Goal: Information Seeking & Learning: Check status

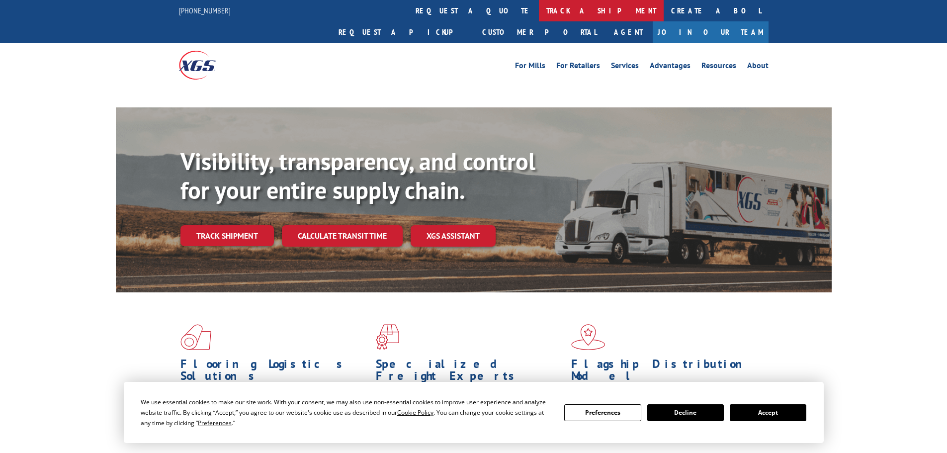
click at [539, 14] on link "track a shipment" at bounding box center [601, 10] width 125 height 21
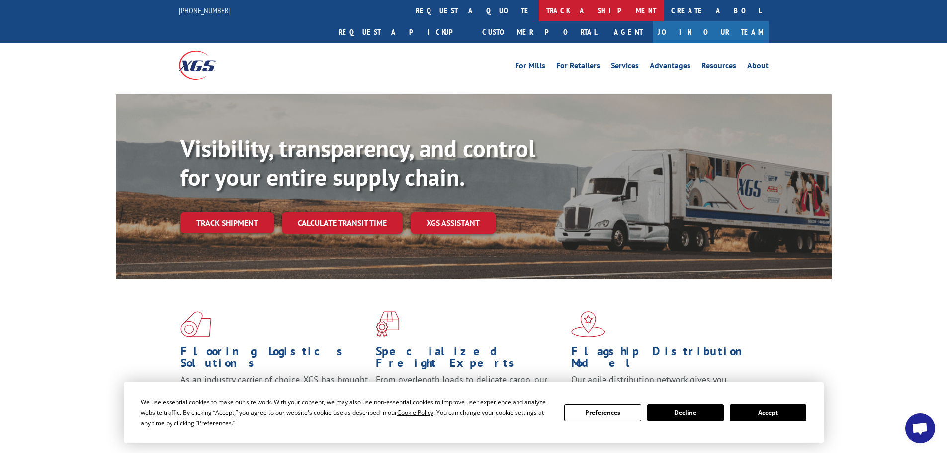
click at [539, 8] on link "track a shipment" at bounding box center [601, 10] width 125 height 21
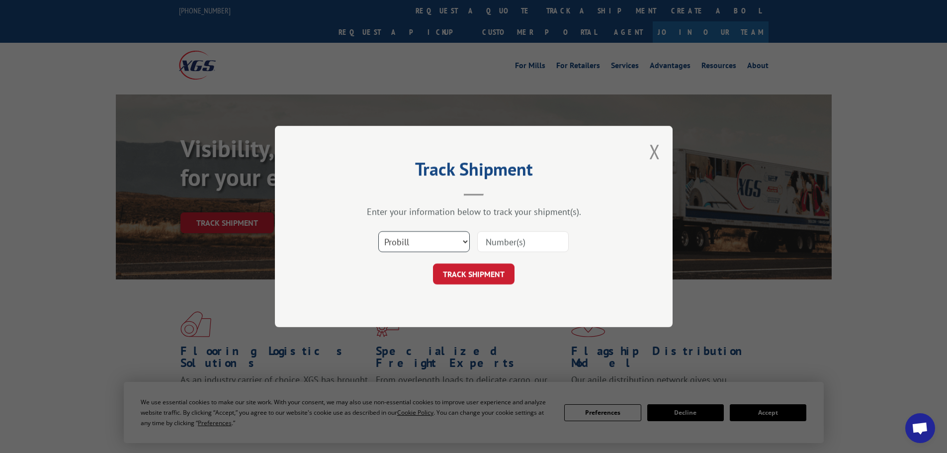
click at [447, 235] on select "Select category... Probill BOL PO" at bounding box center [424, 241] width 92 height 21
select select "bol"
click at [378, 231] on select "Select category... Probill BOL PO" at bounding box center [424, 241] width 92 height 21
click at [491, 238] on input at bounding box center [523, 241] width 92 height 21
type input "5655461"
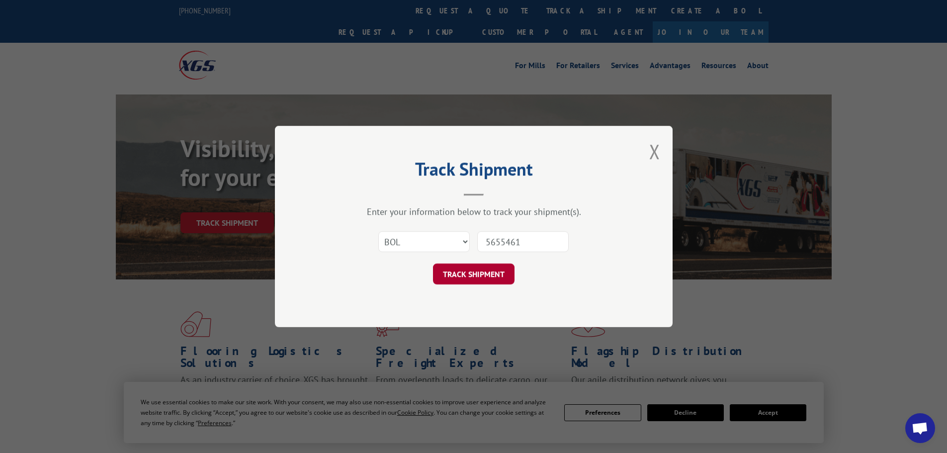
click at [484, 276] on button "TRACK SHIPMENT" at bounding box center [474, 274] width 82 height 21
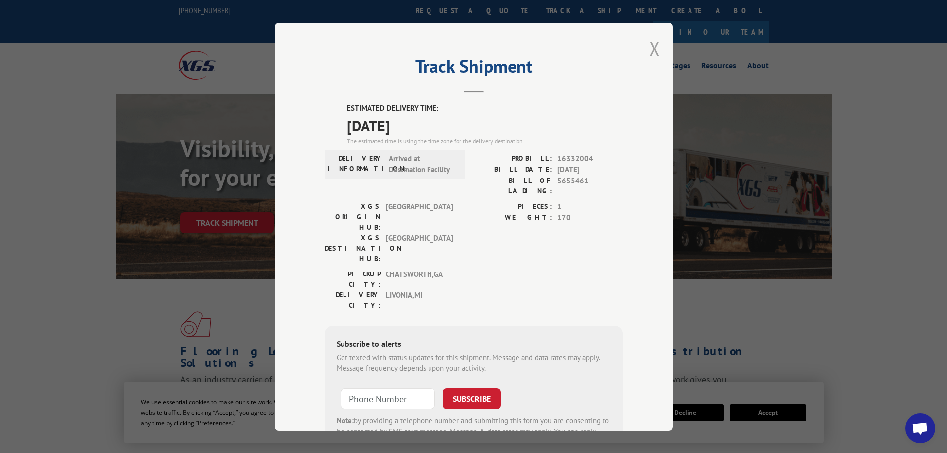
click at [652, 50] on button "Close modal" at bounding box center [655, 48] width 11 height 26
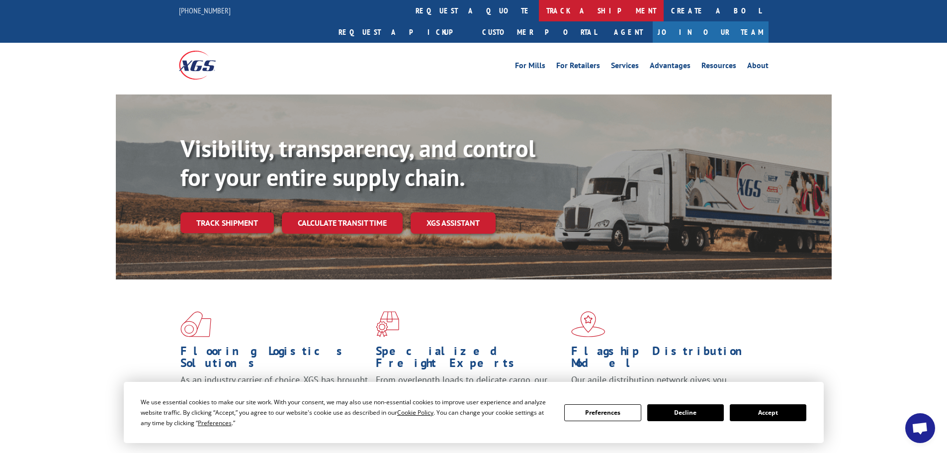
click at [539, 9] on link "track a shipment" at bounding box center [601, 10] width 125 height 21
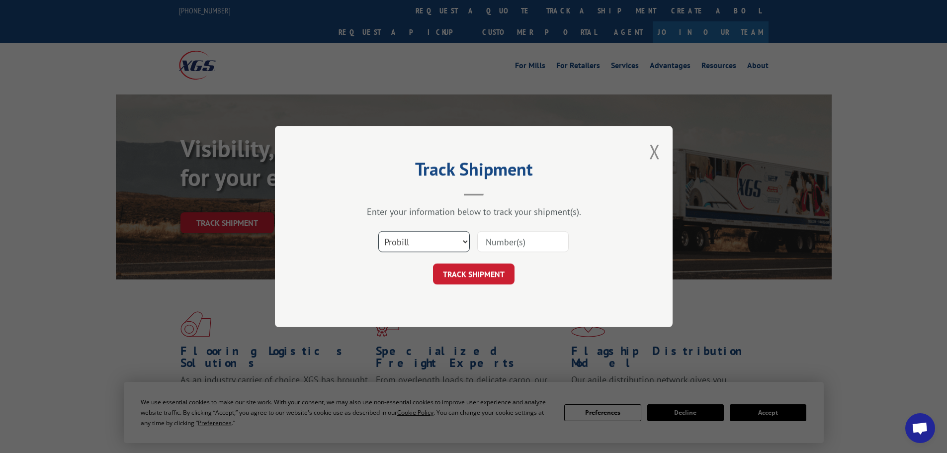
click at [423, 241] on select "Select category... Probill BOL PO" at bounding box center [424, 241] width 92 height 21
select select "bol"
click at [378, 231] on select "Select category... Probill BOL PO" at bounding box center [424, 241] width 92 height 21
click at [520, 246] on input at bounding box center [523, 241] width 92 height 21
type input "986693"
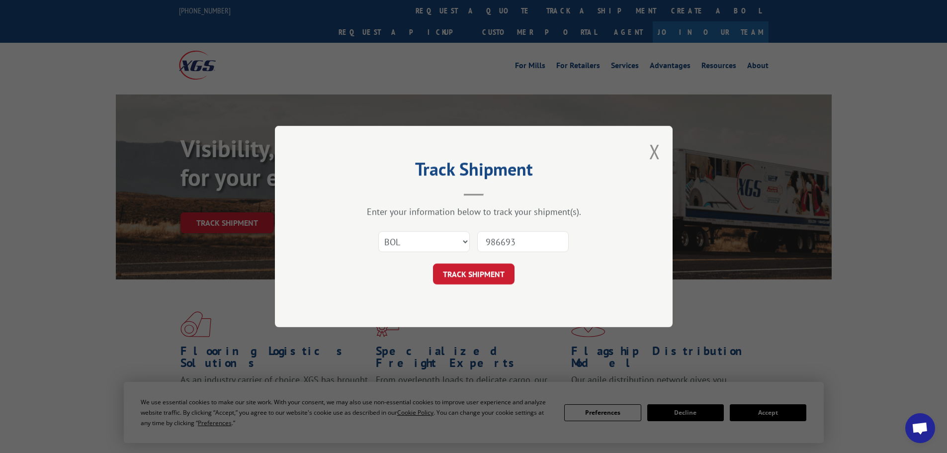
click at [433, 264] on button "TRACK SHIPMENT" at bounding box center [474, 274] width 82 height 21
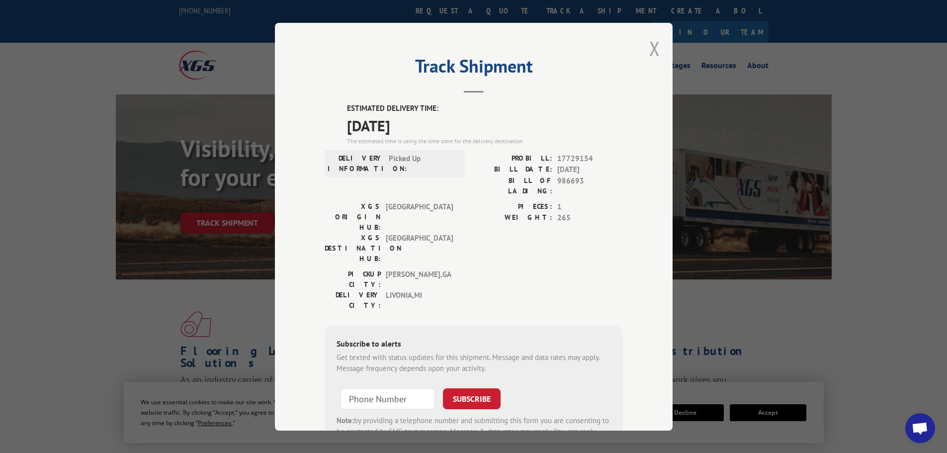
click at [652, 49] on button "Close modal" at bounding box center [655, 48] width 11 height 26
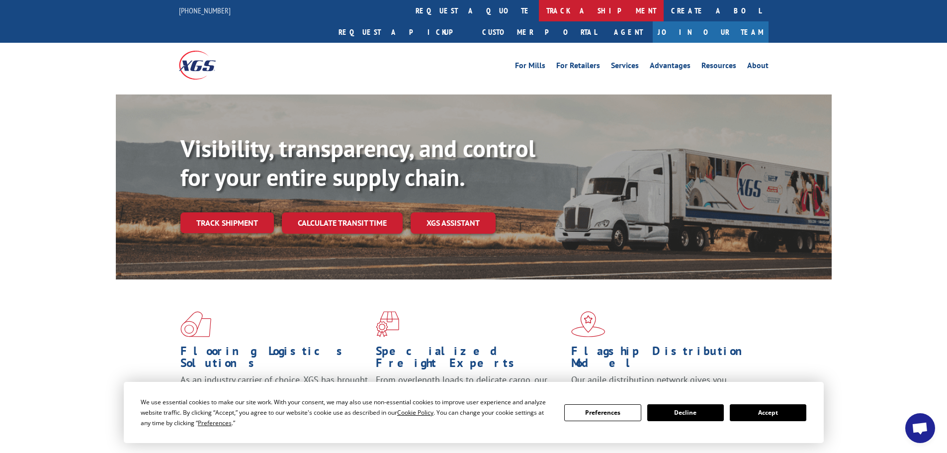
click at [539, 11] on link "track a shipment" at bounding box center [601, 10] width 125 height 21
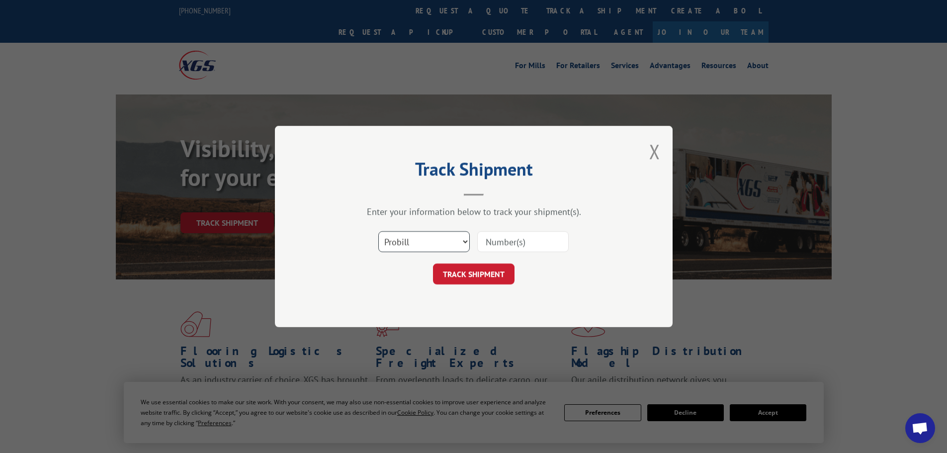
click at [440, 246] on select "Select category... Probill BOL PO" at bounding box center [424, 241] width 92 height 21
select select "bol"
click at [378, 231] on select "Select category... Probill BOL PO" at bounding box center [424, 241] width 92 height 21
click at [504, 243] on input at bounding box center [523, 241] width 92 height 21
type input "485166"
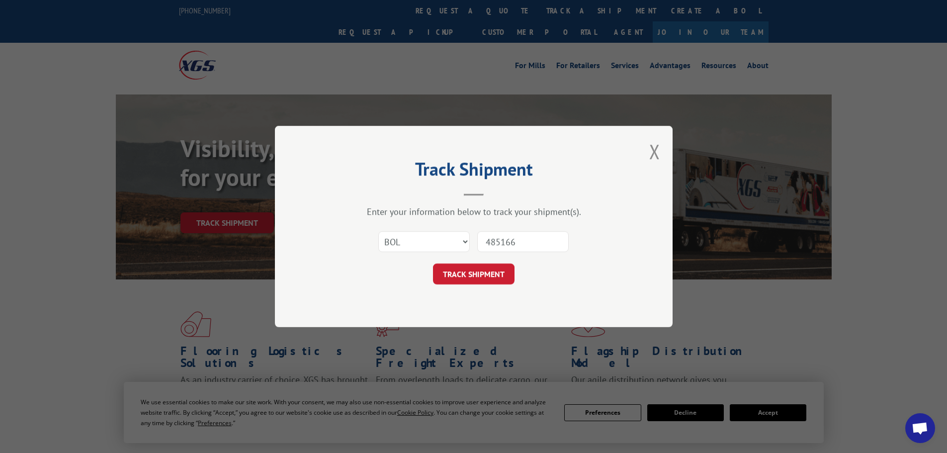
click at [433, 264] on button "TRACK SHIPMENT" at bounding box center [474, 274] width 82 height 21
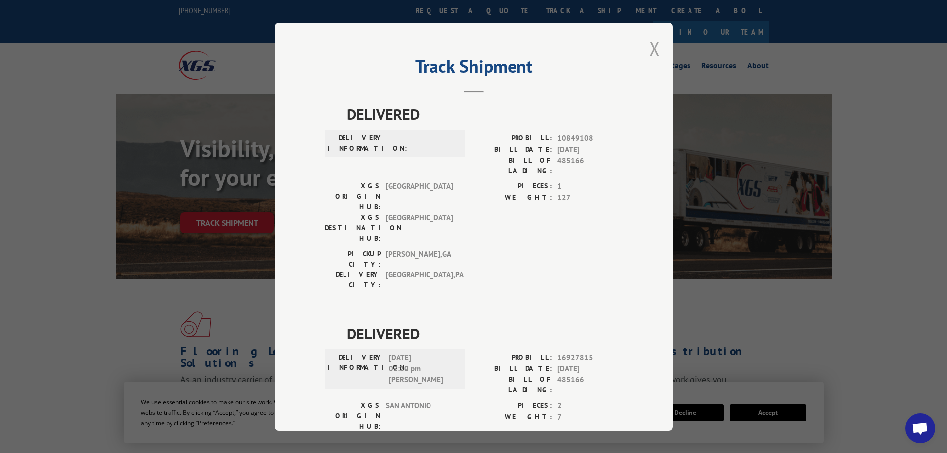
click at [650, 50] on button "Close modal" at bounding box center [655, 48] width 11 height 26
